Goal: Transaction & Acquisition: Obtain resource

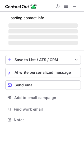
scroll to position [116, 84]
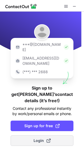
click at [40, 138] on span "Login" at bounding box center [41, 140] width 17 height 5
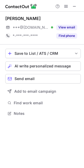
scroll to position [110, 84]
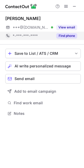
click at [68, 35] on button "Find phone" at bounding box center [66, 35] width 21 height 5
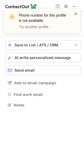
scroll to position [101, 84]
click at [76, 14] on span at bounding box center [75, 13] width 4 height 5
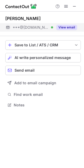
click at [65, 27] on button "View email" at bounding box center [66, 27] width 21 height 5
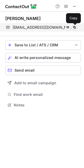
click at [73, 26] on span at bounding box center [74, 27] width 4 height 4
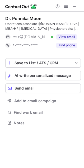
scroll to position [119, 84]
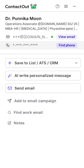
click at [69, 43] on button "Find phone" at bounding box center [66, 45] width 21 height 5
